Goal: Complete application form

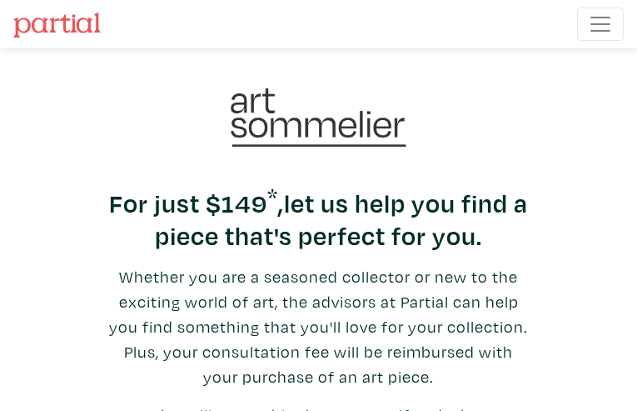
type input "BhWrUWTfqlQrXl"
type input "MVVyNTdqbhG"
type input "[EMAIL_ADDRESS][DOMAIN_NAME]"
type input "7289859934"
type input "ihudPvlYxaLjW"
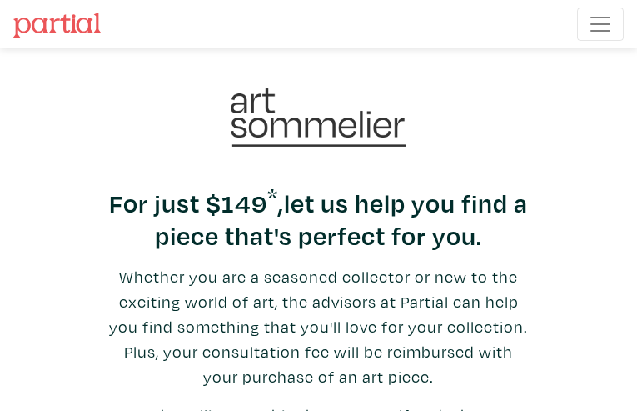
type input "WOOJfAnImMeo"
